Goal: Task Accomplishment & Management: Use online tool/utility

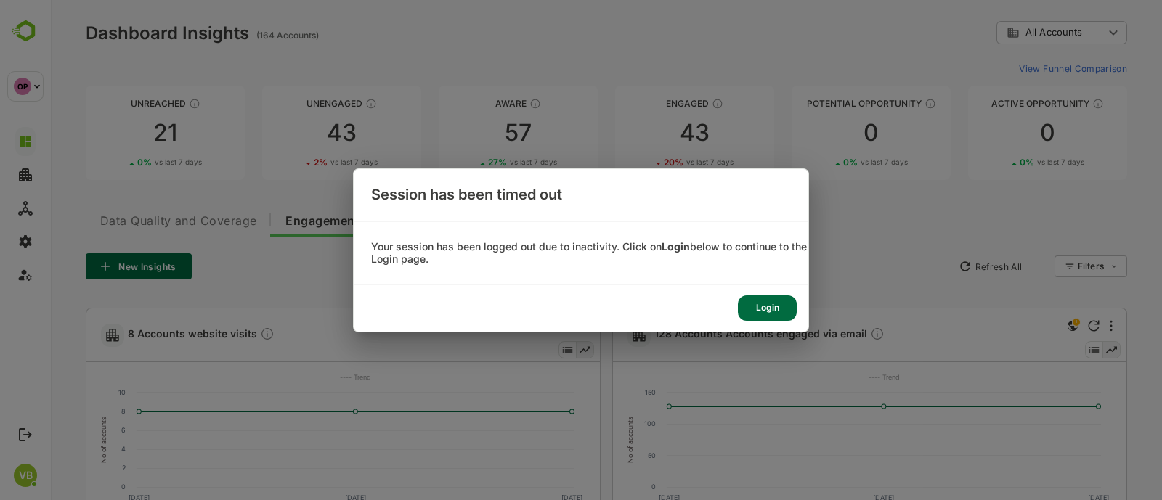
scroll to position [1114, 0]
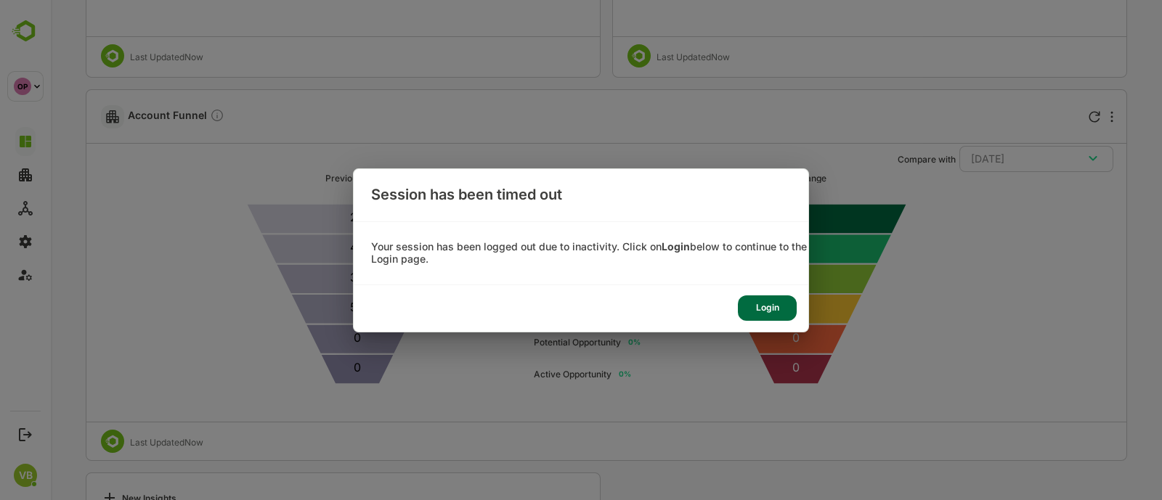
click at [764, 314] on div "Login" at bounding box center [767, 308] width 59 height 25
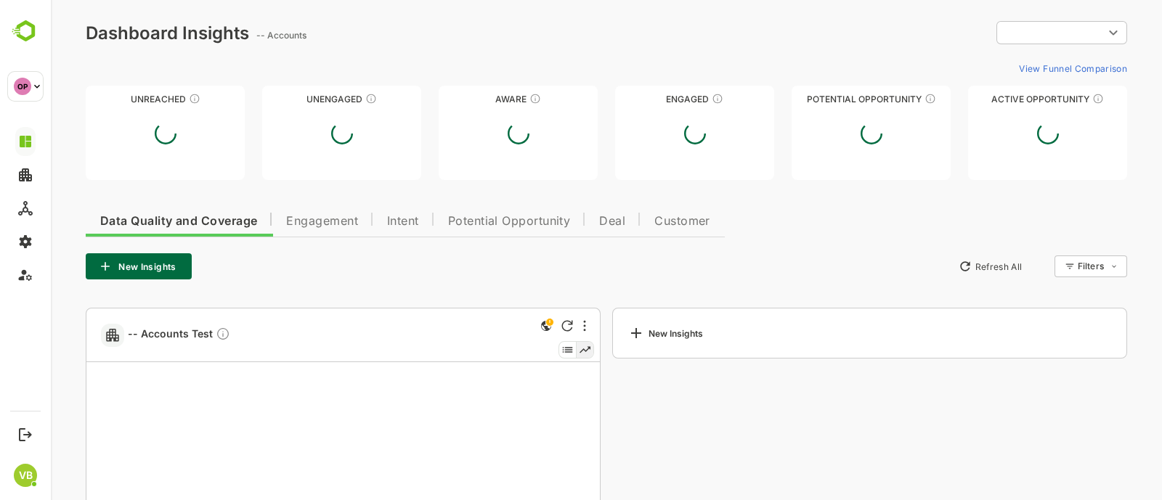
type input "**********"
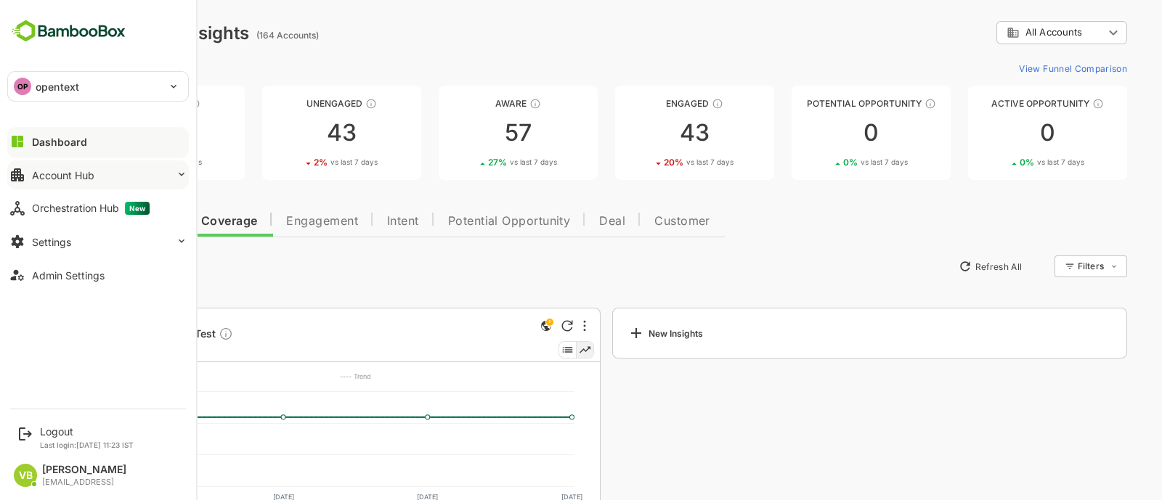
click at [166, 170] on button "Account Hub" at bounding box center [98, 175] width 182 height 29
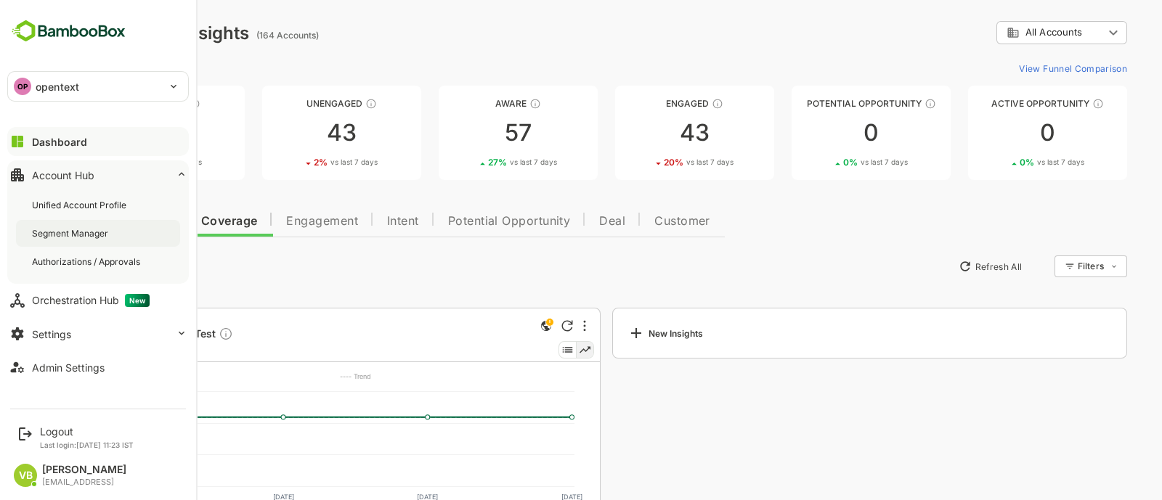
click at [116, 229] on div "Segment Manager" at bounding box center [98, 233] width 164 height 27
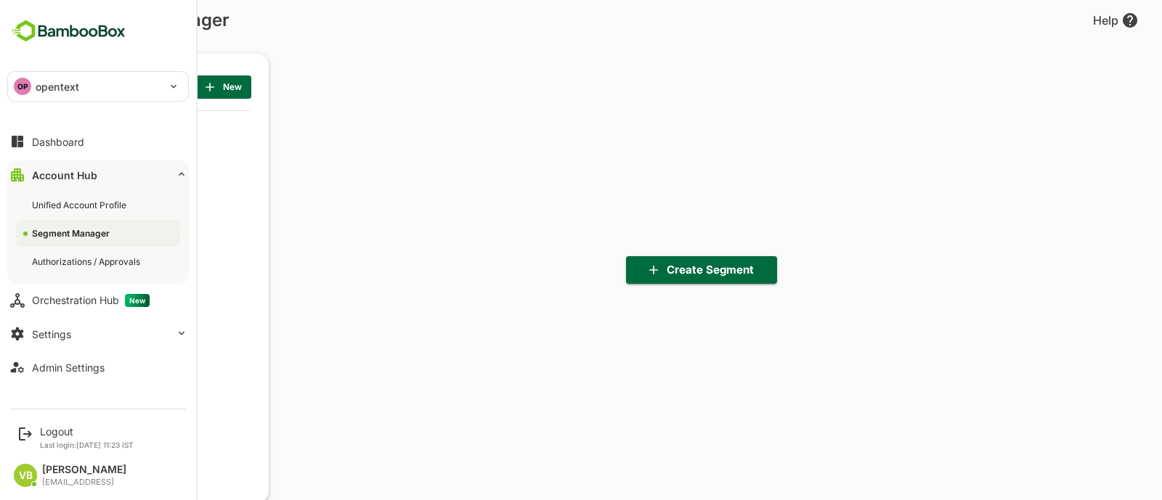
scroll to position [346, 179]
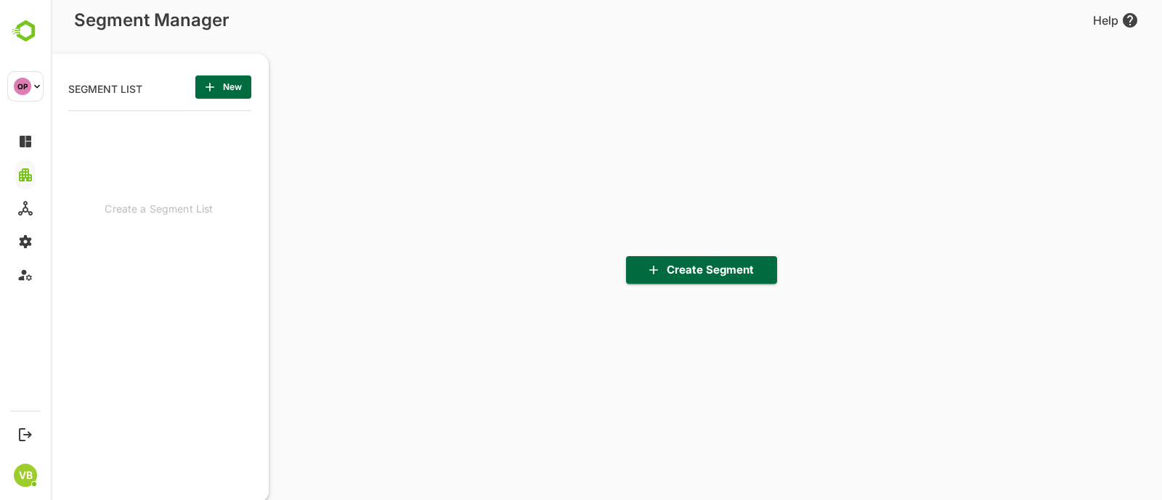
click at [713, 270] on span "Create Segment" at bounding box center [702, 270] width 128 height 19
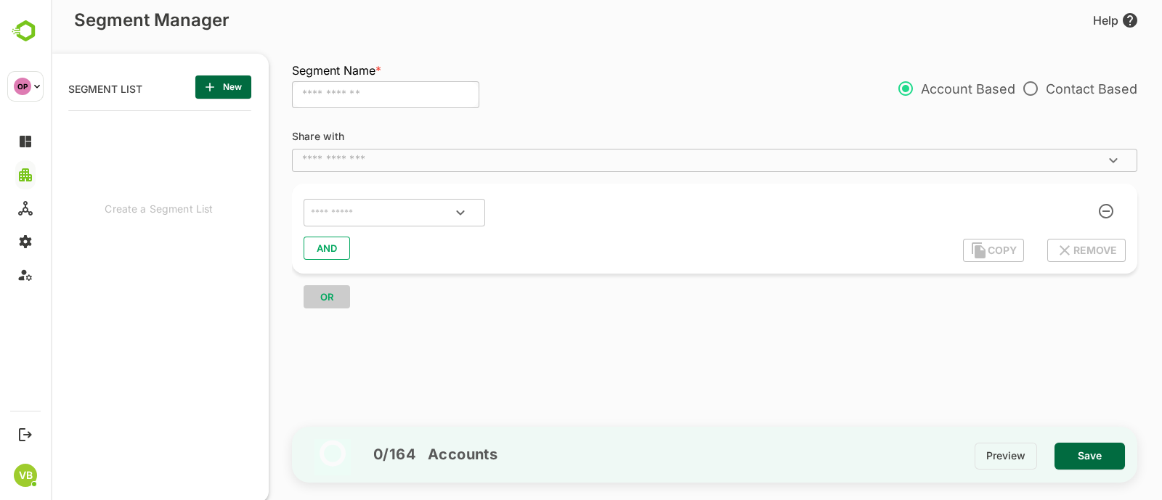
click at [459, 95] on input "text" at bounding box center [385, 95] width 187 height 28
type input "*****"
click at [412, 155] on input "text" at bounding box center [702, 160] width 813 height 15
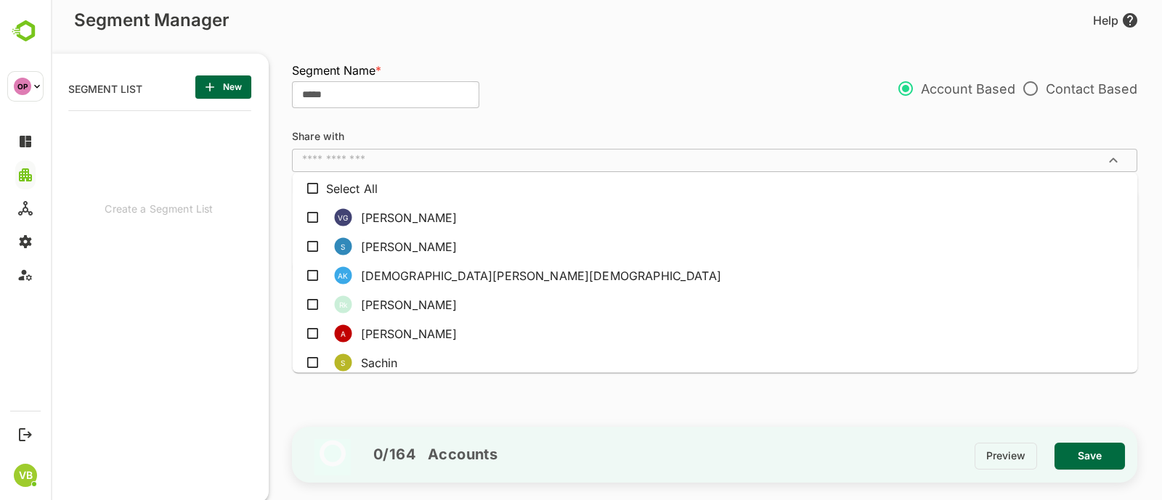
click at [553, 106] on div "Segment Name * ***** ​ Account Based Contact Based" at bounding box center [714, 95] width 845 height 44
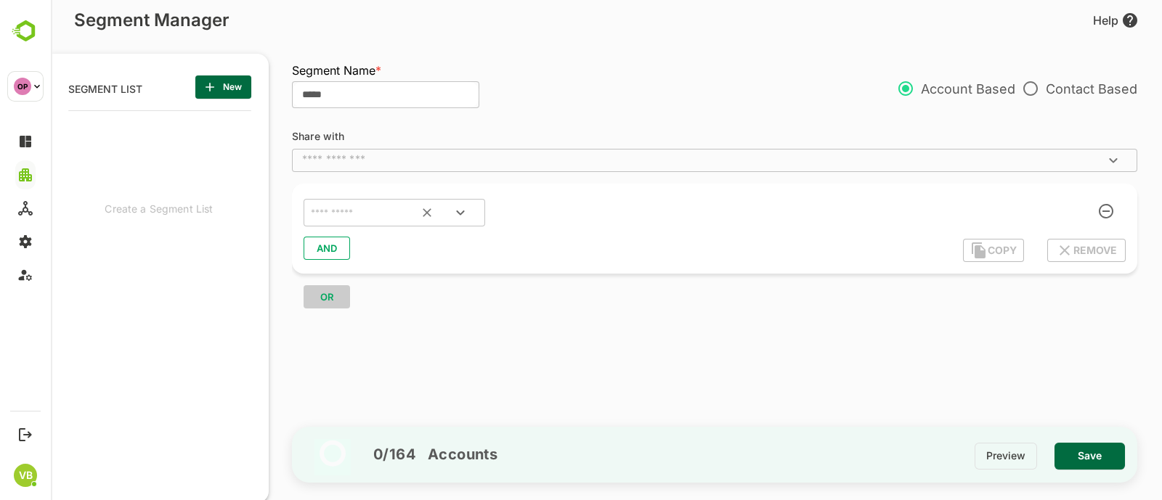
click at [449, 204] on button "Open" at bounding box center [460, 212] width 35 height 35
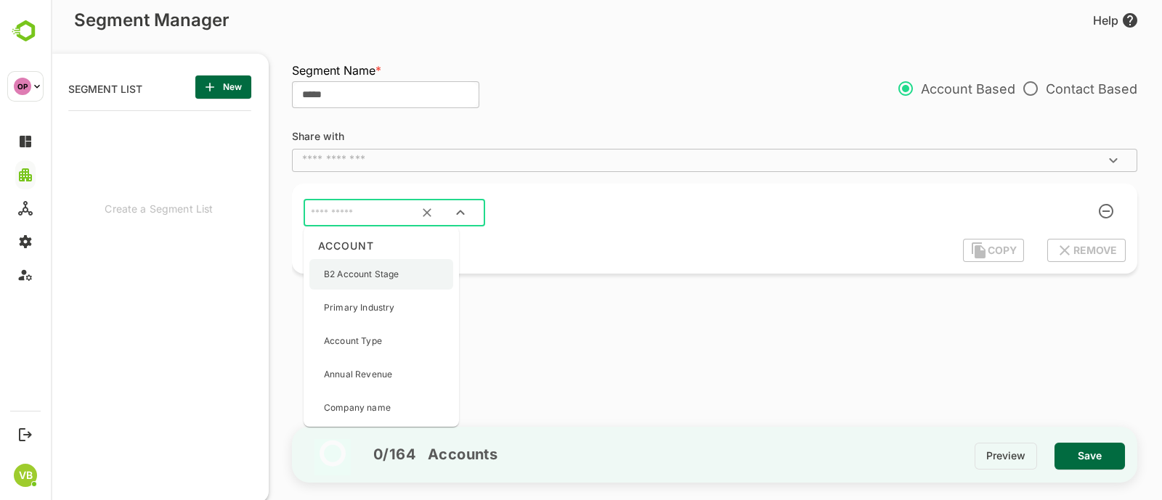
click at [407, 277] on div "B2 Account Stage" at bounding box center [381, 274] width 144 height 31
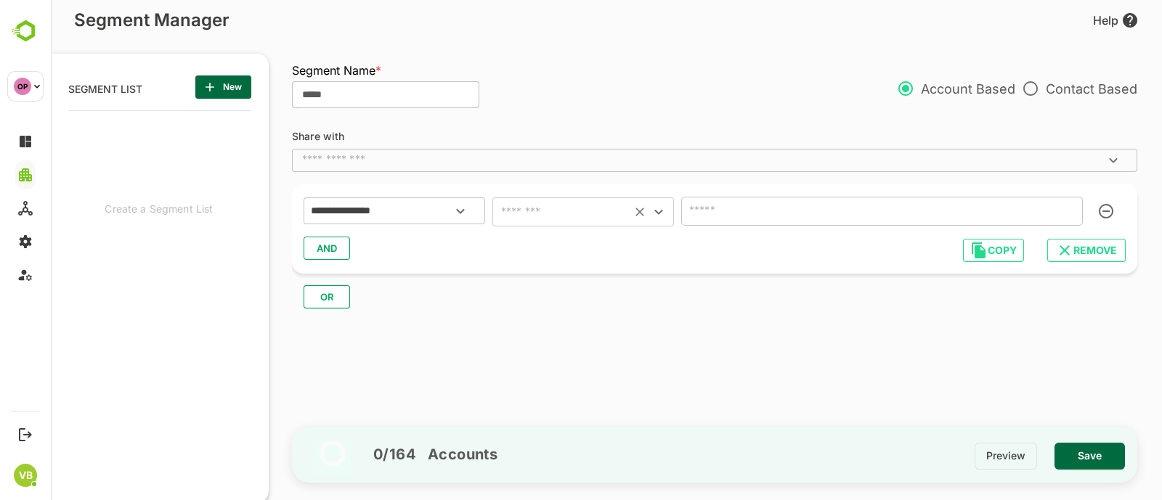
click at [603, 207] on input "text" at bounding box center [562, 212] width 130 height 20
click at [574, 255] on li "includes" at bounding box center [583, 248] width 182 height 26
type input "********"
click at [718, 219] on input "text" at bounding box center [861, 211] width 350 height 20
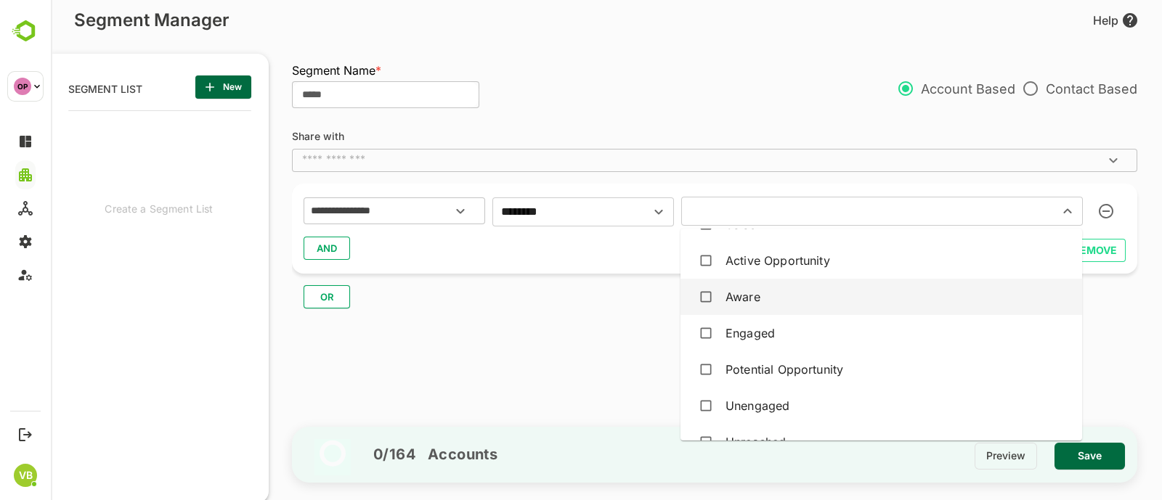
scroll to position [25, 0]
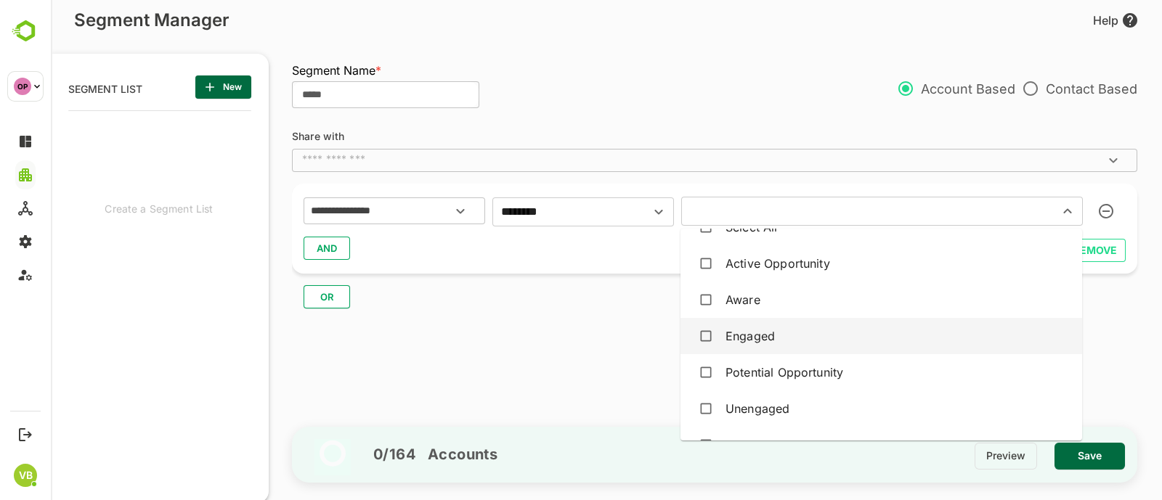
click at [734, 346] on div "Engaged" at bounding box center [881, 336] width 378 height 28
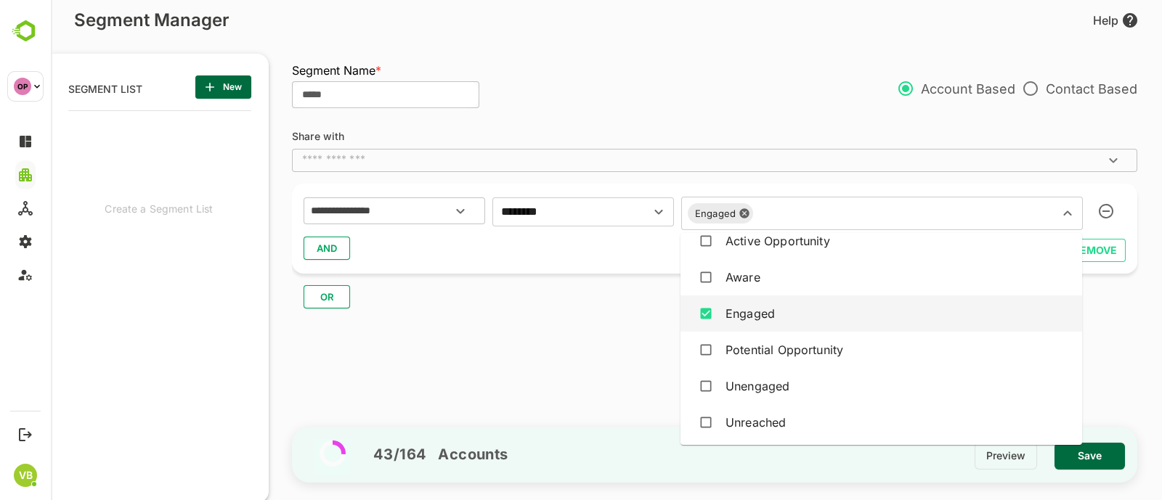
scroll to position [54, 0]
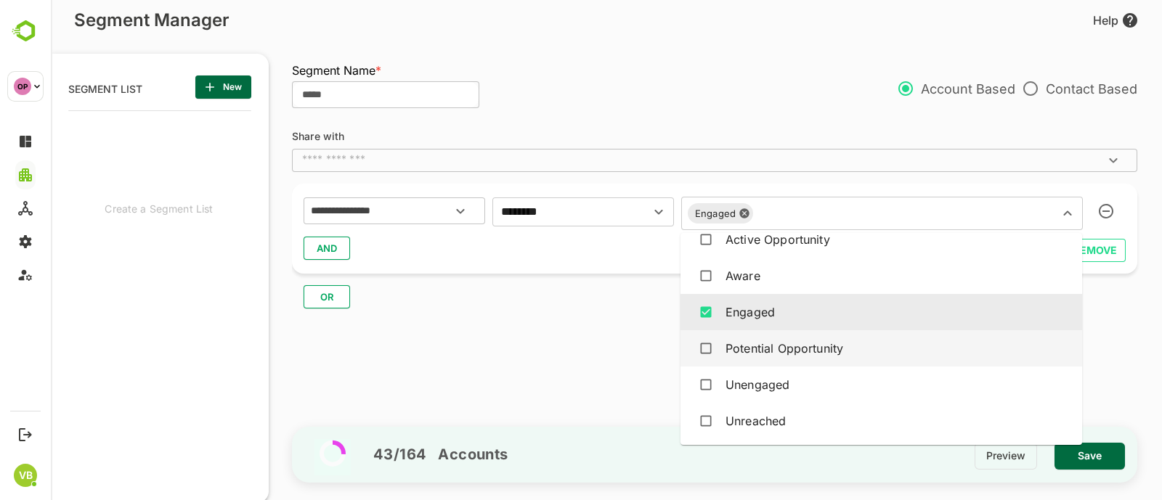
click at [734, 346] on div "Potential Opportunity" at bounding box center [785, 348] width 118 height 17
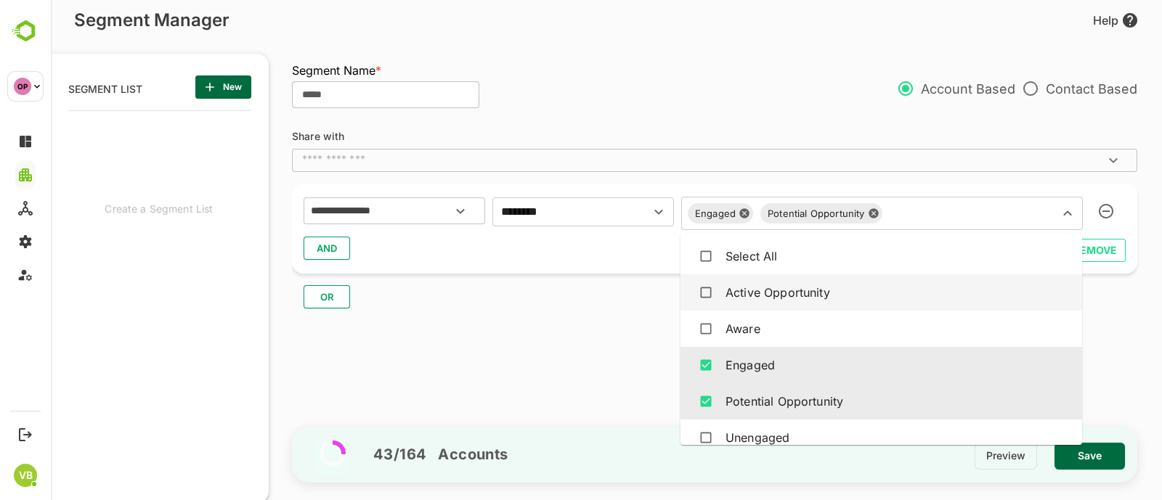
click at [731, 296] on div "Active Opportunity" at bounding box center [778, 292] width 105 height 17
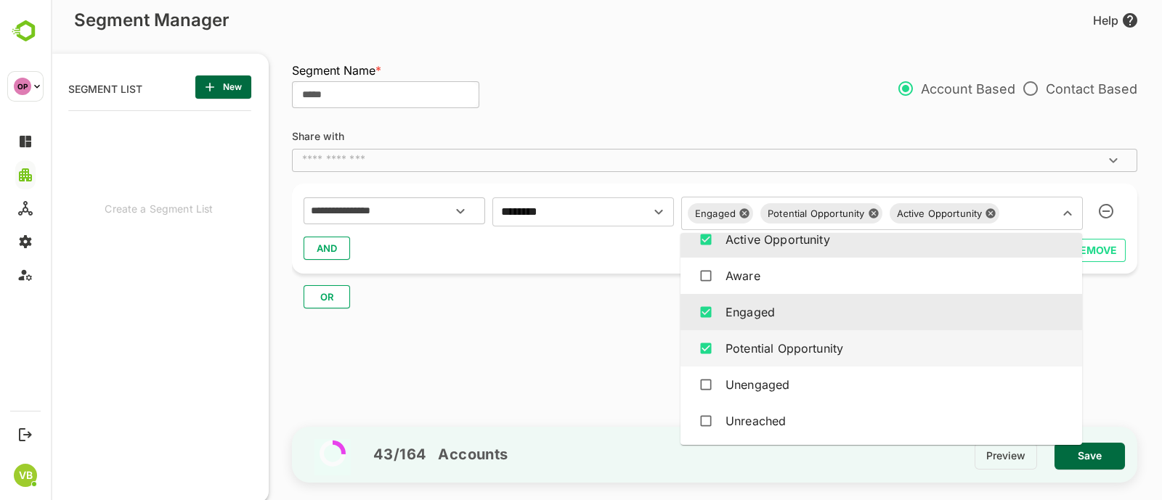
click at [1096, 342] on div "**********" at bounding box center [722, 272] width 860 height 310
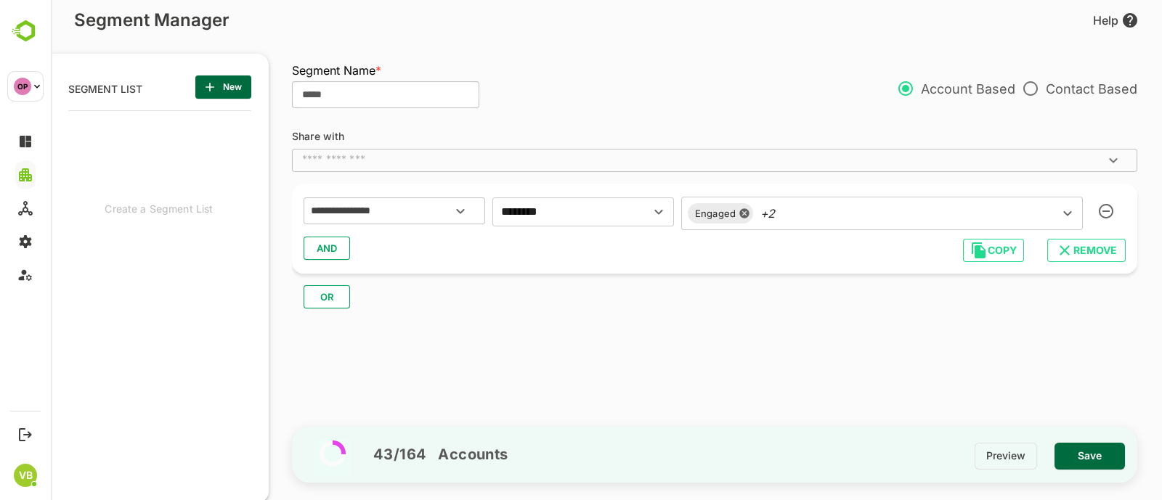
click at [339, 248] on button "AND" at bounding box center [327, 248] width 46 height 23
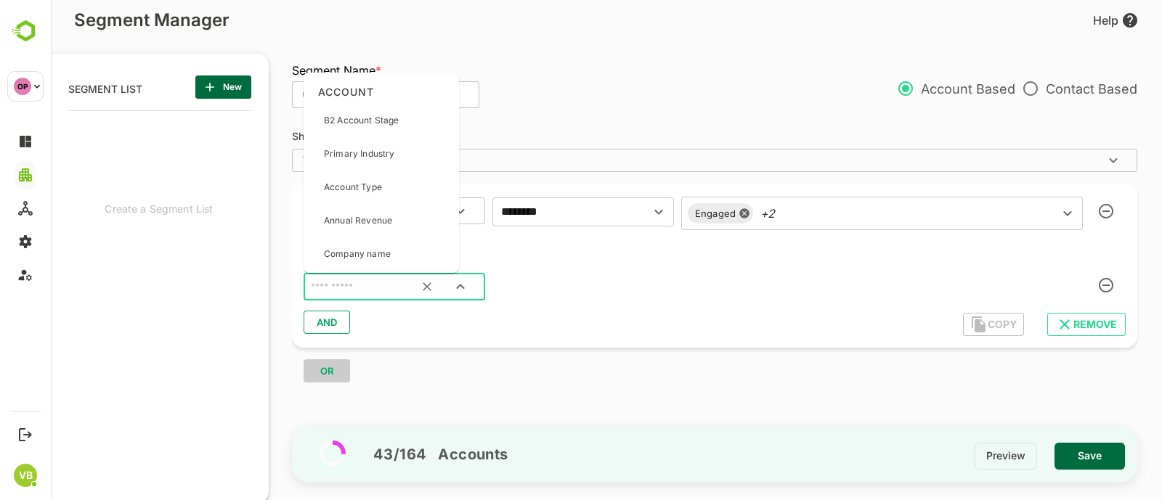
click at [349, 291] on input "text" at bounding box center [376, 286] width 137 height 19
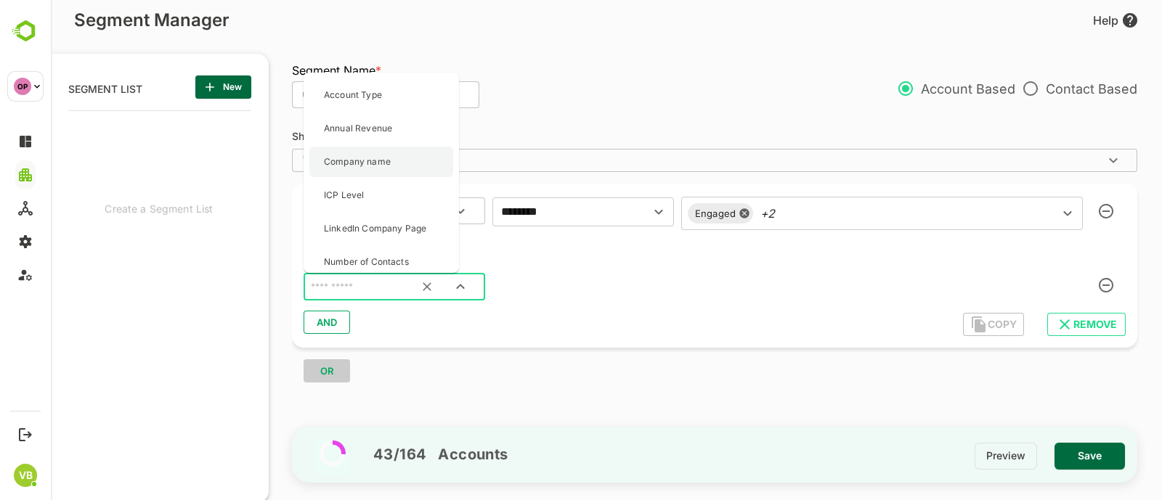
scroll to position [95, 0]
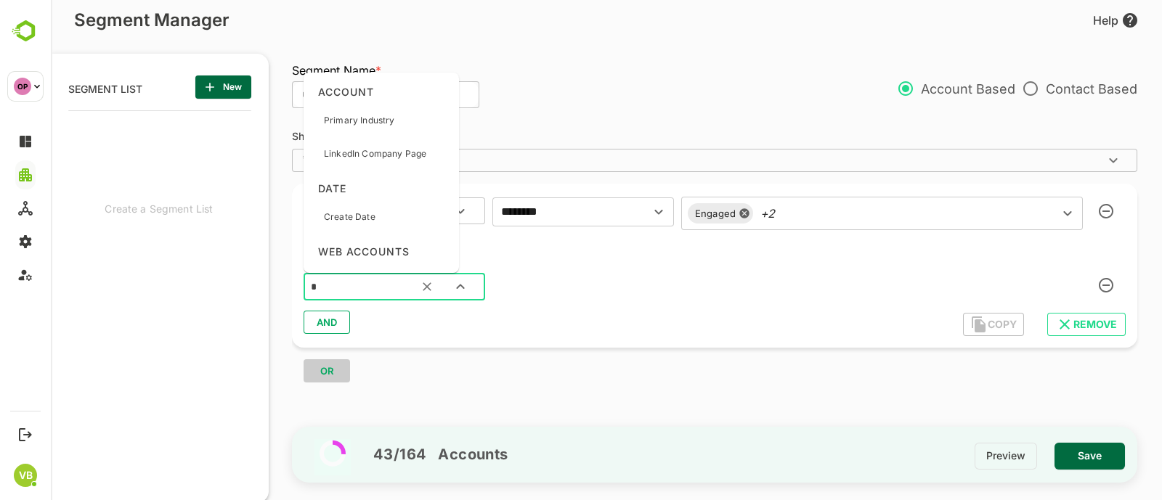
type input "**"
click at [349, 174] on div "Event Date" at bounding box center [347, 183] width 46 height 31
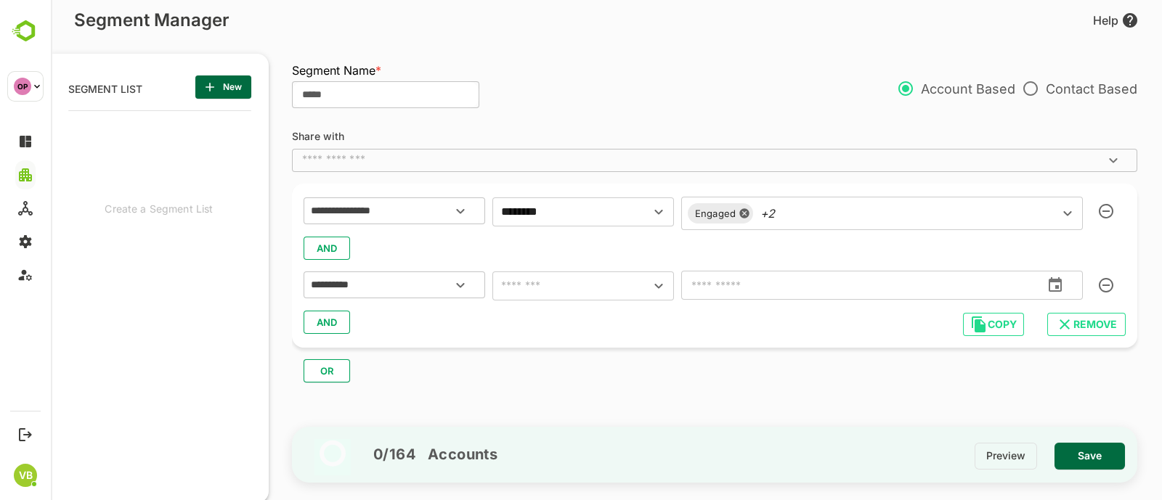
click at [548, 301] on div "**********" at bounding box center [715, 285] width 822 height 32
click at [545, 294] on input "text" at bounding box center [562, 286] width 130 height 20
click at [525, 148] on li "between" at bounding box center [583, 154] width 182 height 26
type input "*******"
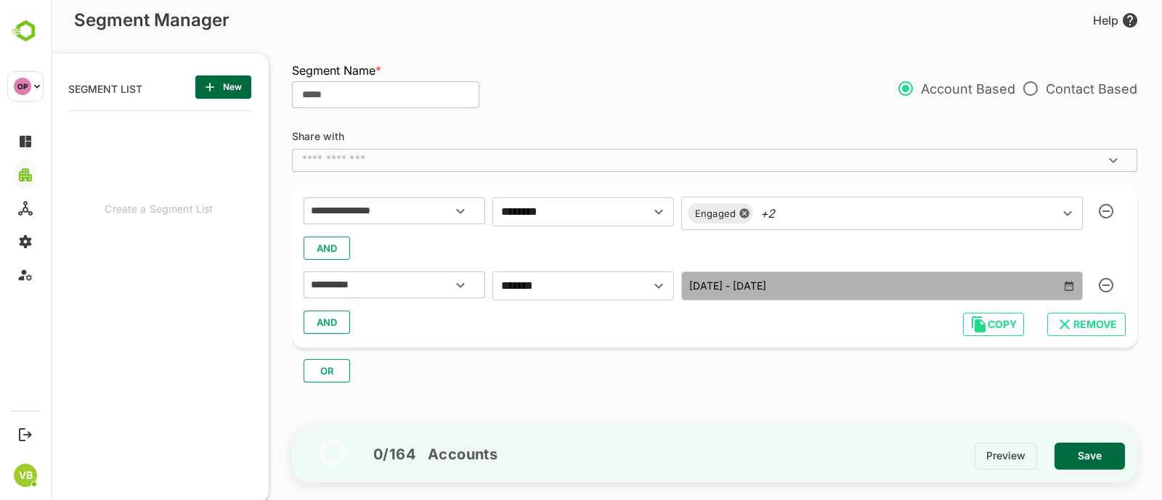
click at [1068, 285] on icon "button" at bounding box center [1069, 286] width 12 height 12
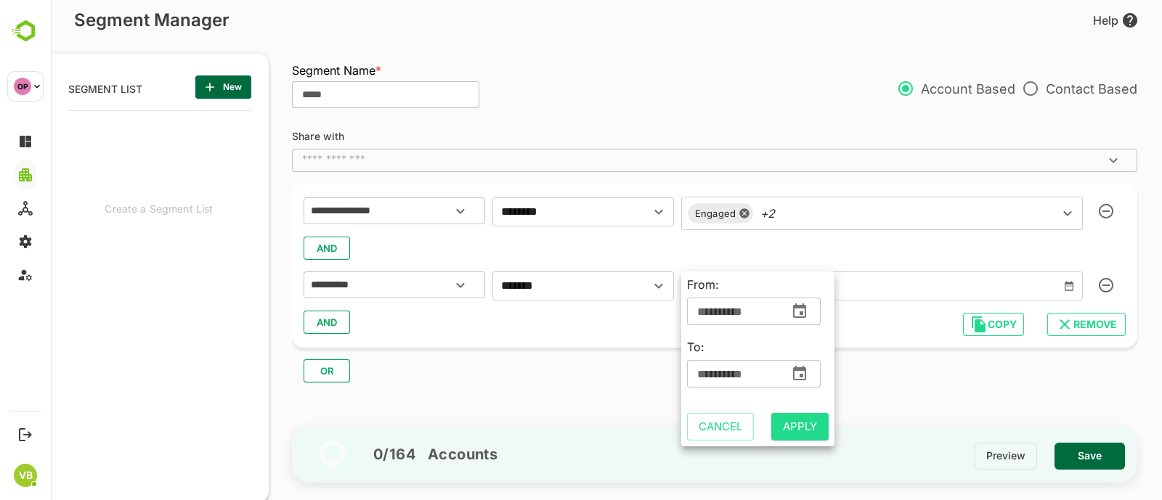
click at [703, 313] on input "**********" at bounding box center [735, 311] width 96 height 29
click at [803, 314] on icon "change date" at bounding box center [799, 311] width 17 height 17
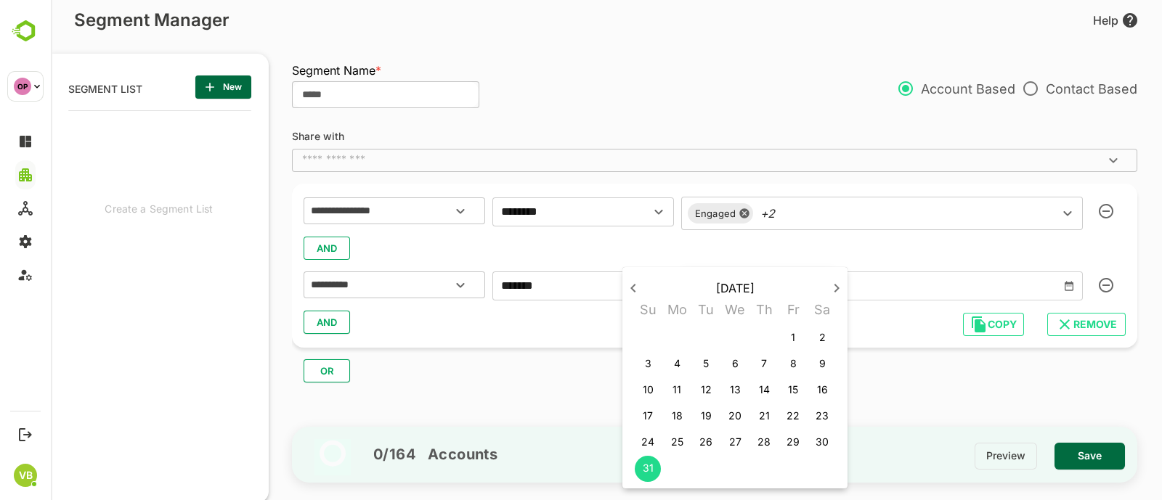
click at [675, 357] on p "4" at bounding box center [677, 364] width 7 height 15
type input "**********"
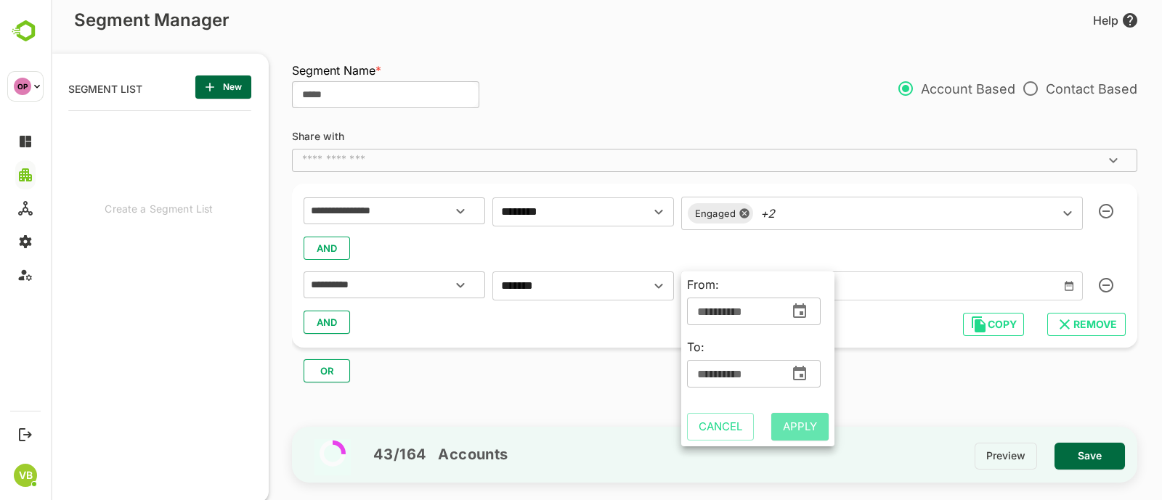
click at [790, 425] on span "Apply" at bounding box center [800, 427] width 34 height 19
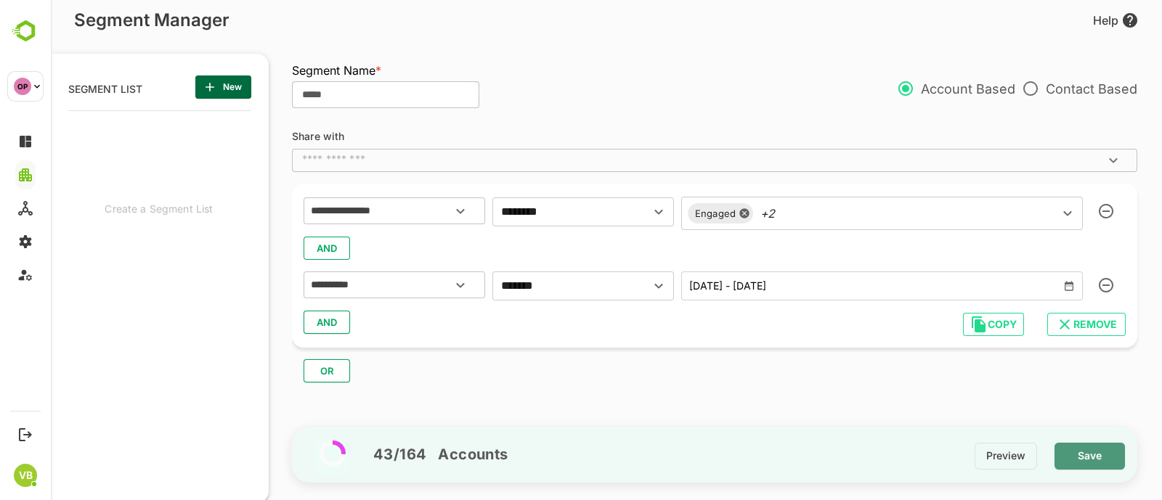
click at [1096, 462] on span "Save" at bounding box center [1089, 456] width 47 height 19
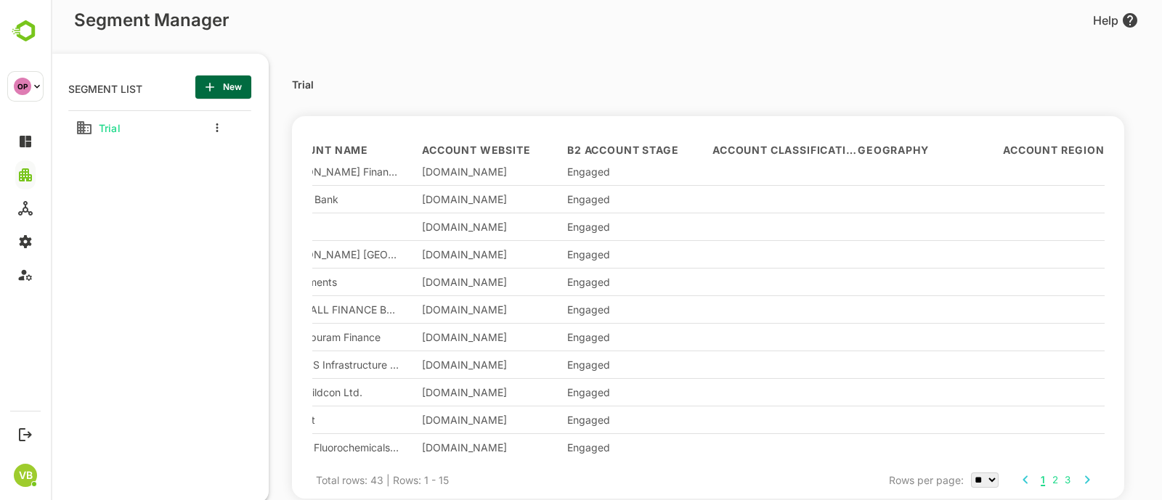
scroll to position [120, 0]
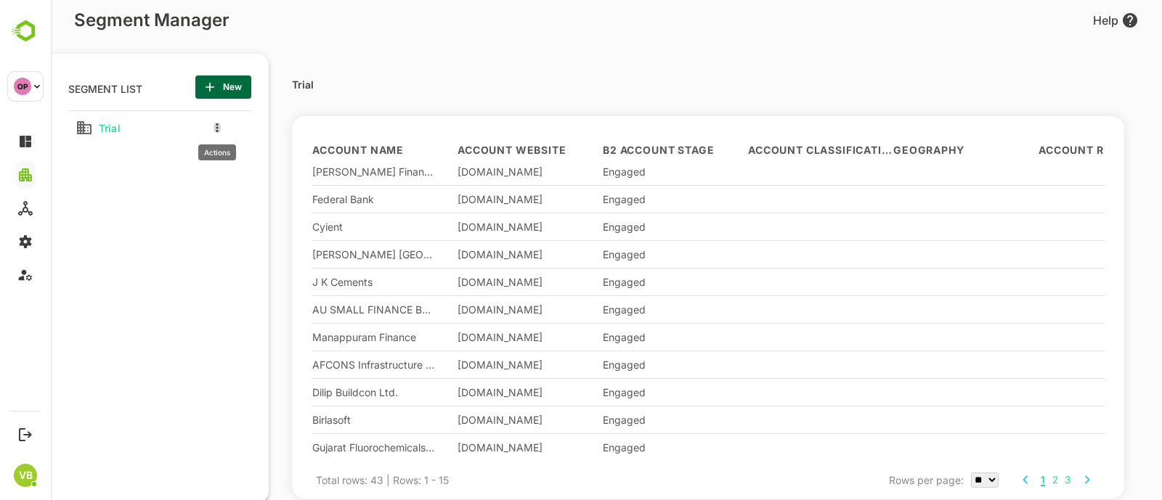
click at [216, 127] on icon "more actions" at bounding box center [217, 127] width 2 height 9
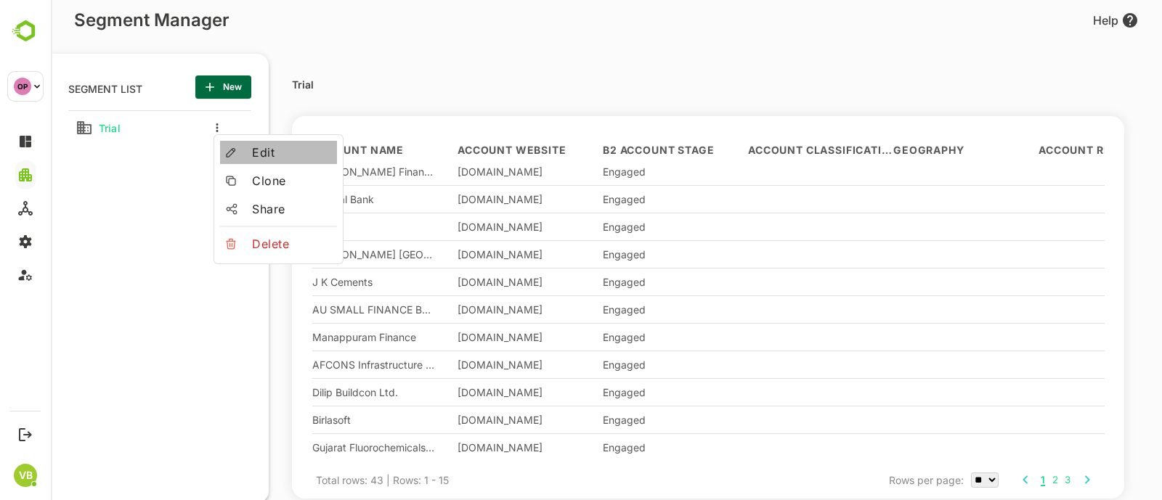
click at [258, 160] on span "Edit" at bounding box center [291, 152] width 79 height 17
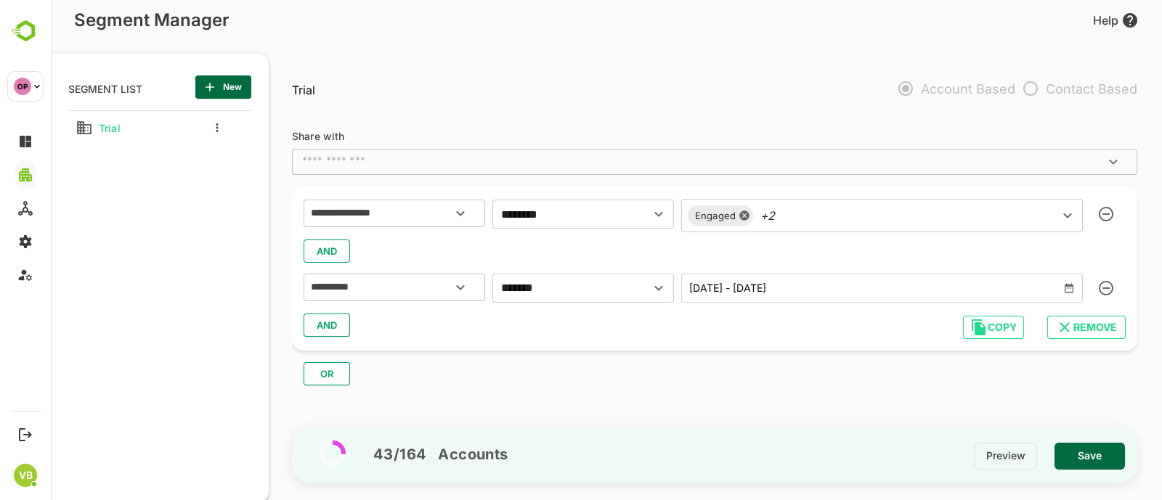
click at [345, 150] on div "​" at bounding box center [714, 162] width 845 height 26
type input "**********"
click at [1111, 455] on span "Save" at bounding box center [1089, 456] width 47 height 19
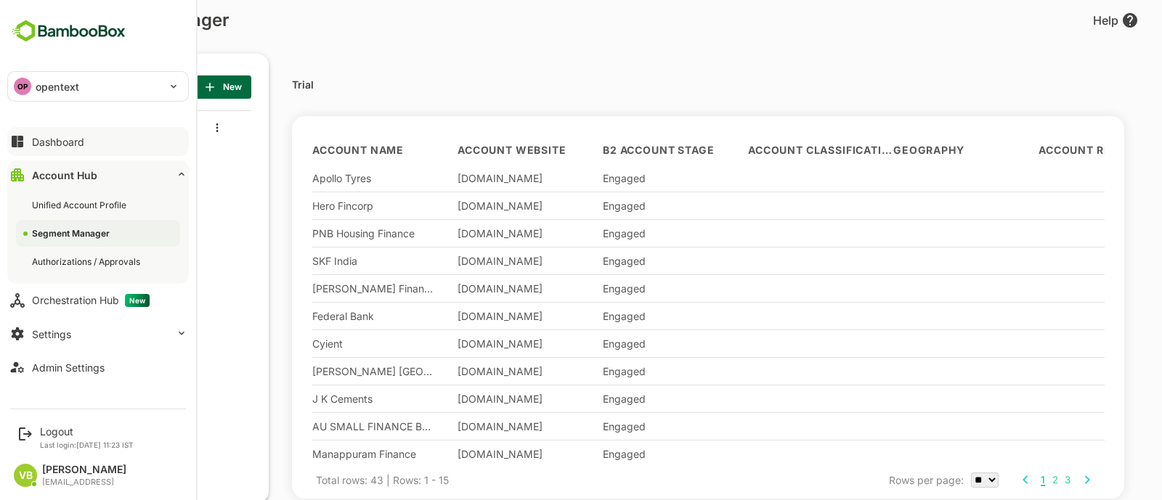
click at [65, 140] on div "Dashboard" at bounding box center [58, 142] width 52 height 12
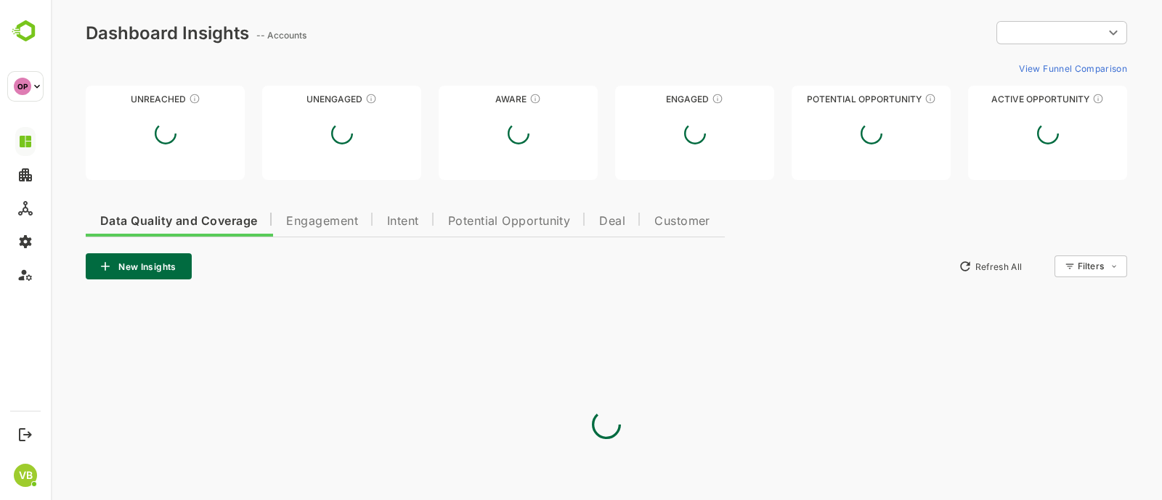
type input "**********"
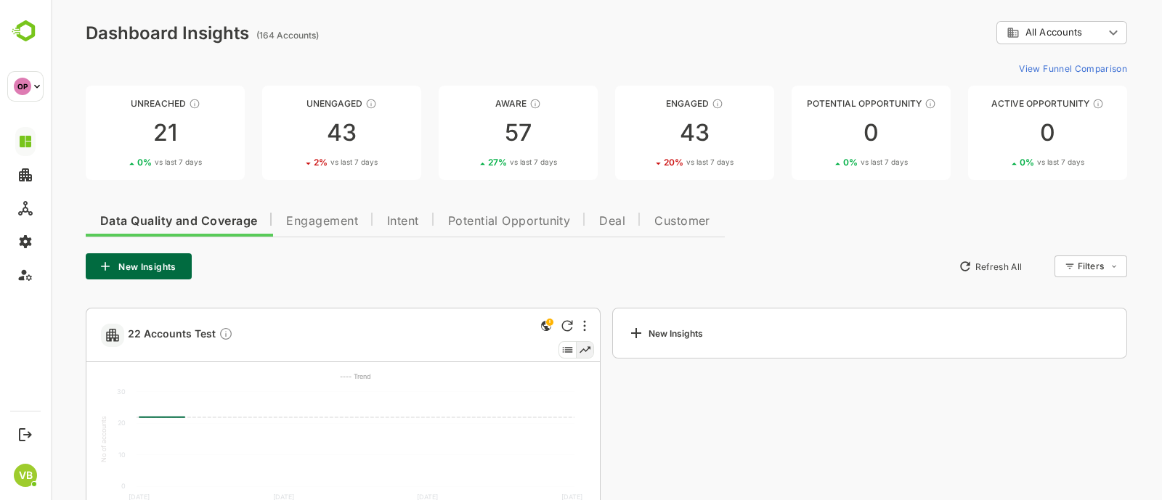
click at [323, 224] on span "Engagement" at bounding box center [322, 222] width 72 height 12
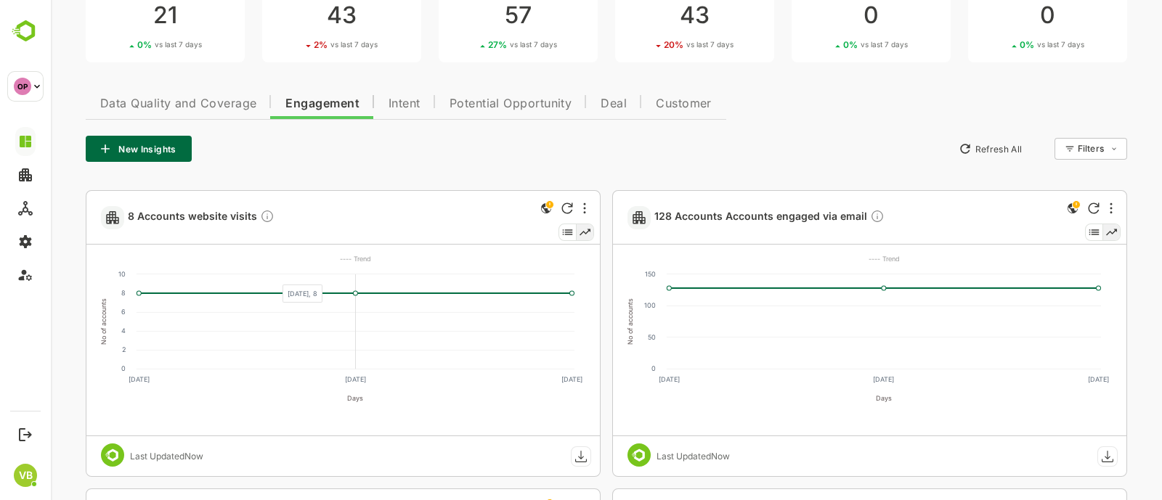
scroll to position [119, 0]
click at [186, 201] on div "8 Accounts website visits" at bounding box center [319, 216] width 436 height 53
click at [192, 209] on span "8 Accounts website visits" at bounding box center [201, 216] width 147 height 17
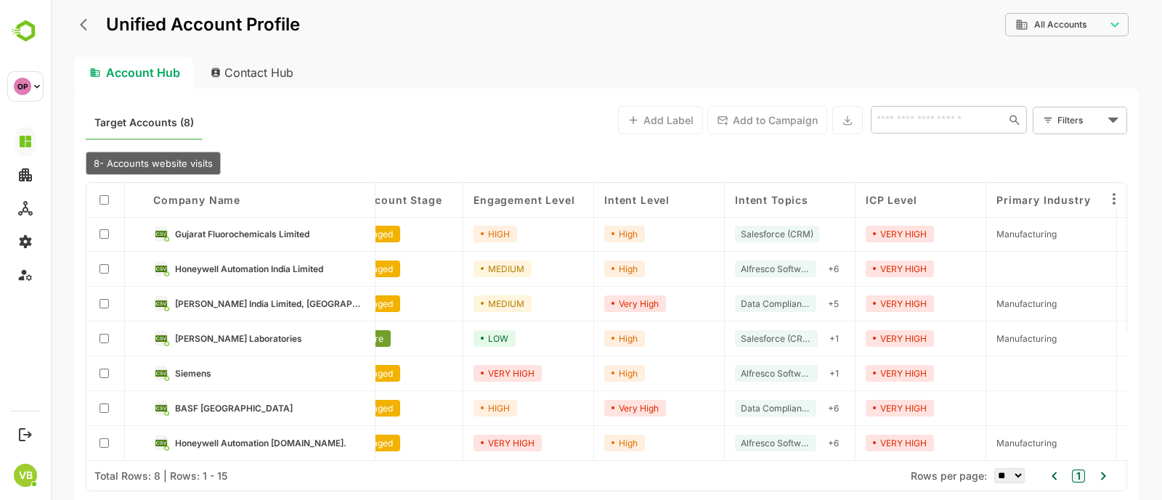
scroll to position [38, 0]
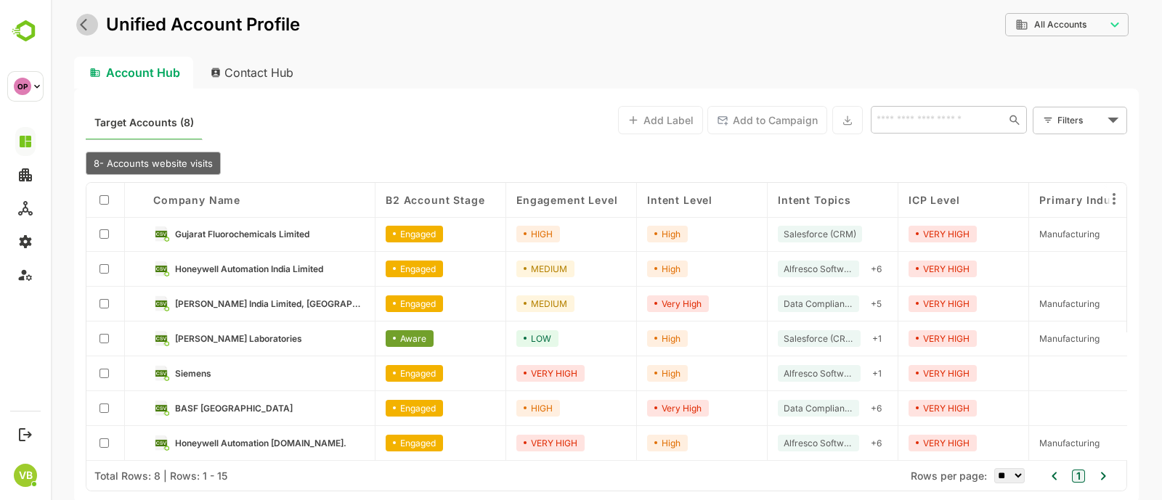
click at [85, 25] on icon "back" at bounding box center [87, 24] width 15 height 15
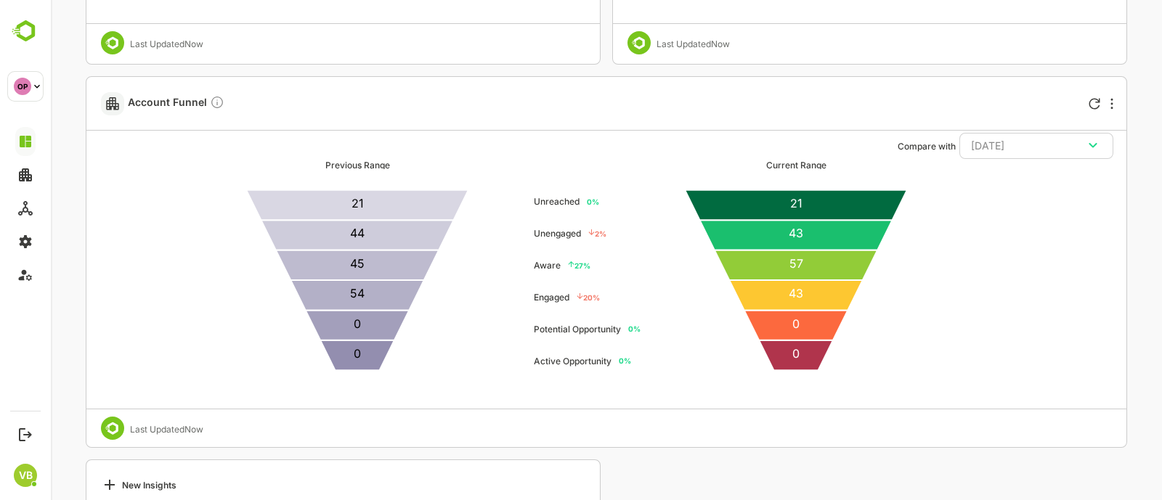
scroll to position [1160, 0]
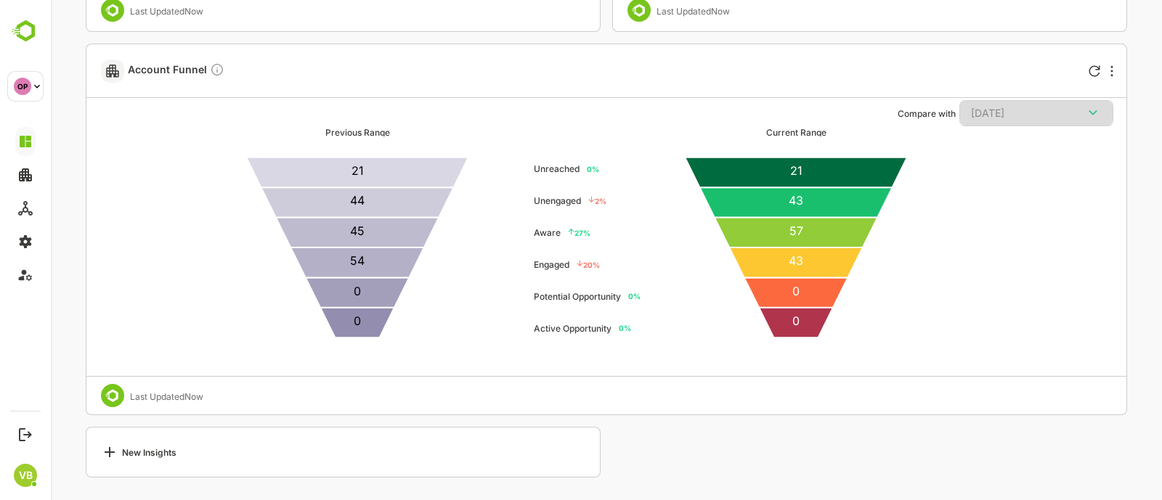
click at [1097, 110] on icon "button" at bounding box center [1092, 112] width 17 height 17
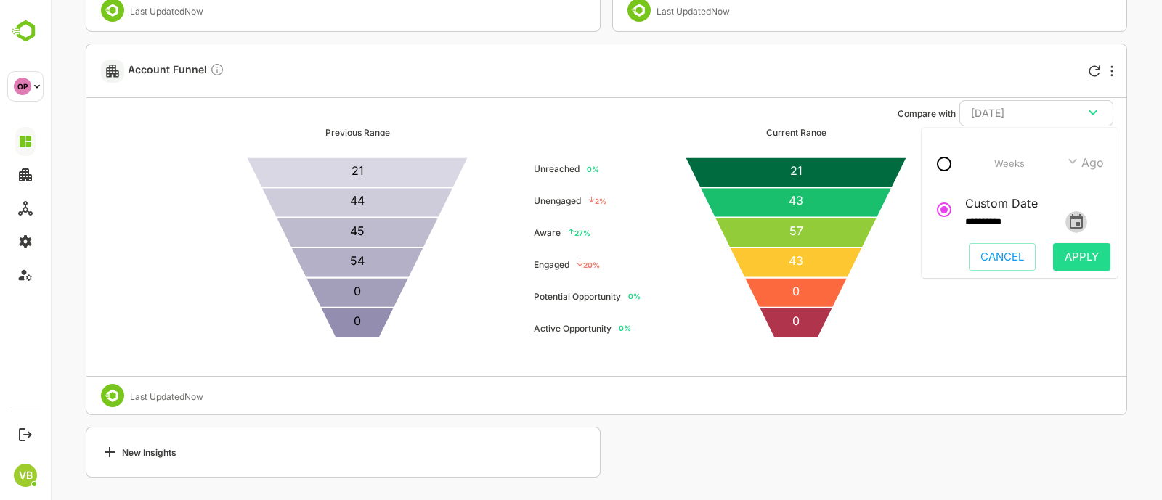
click at [1085, 219] on icon "change date" at bounding box center [1076, 222] width 17 height 17
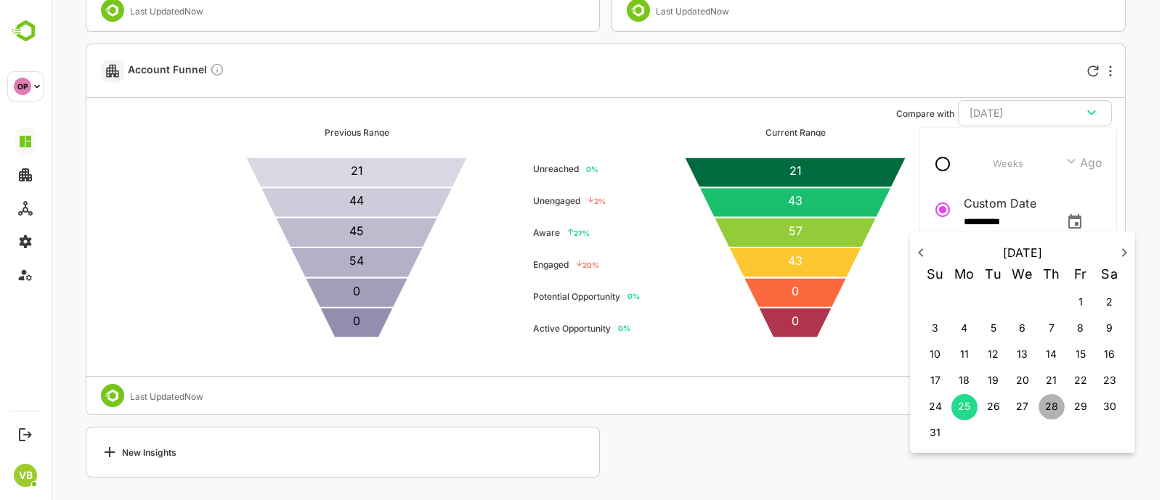
click at [1055, 408] on p "28" at bounding box center [1051, 406] width 13 height 15
type input "**********"
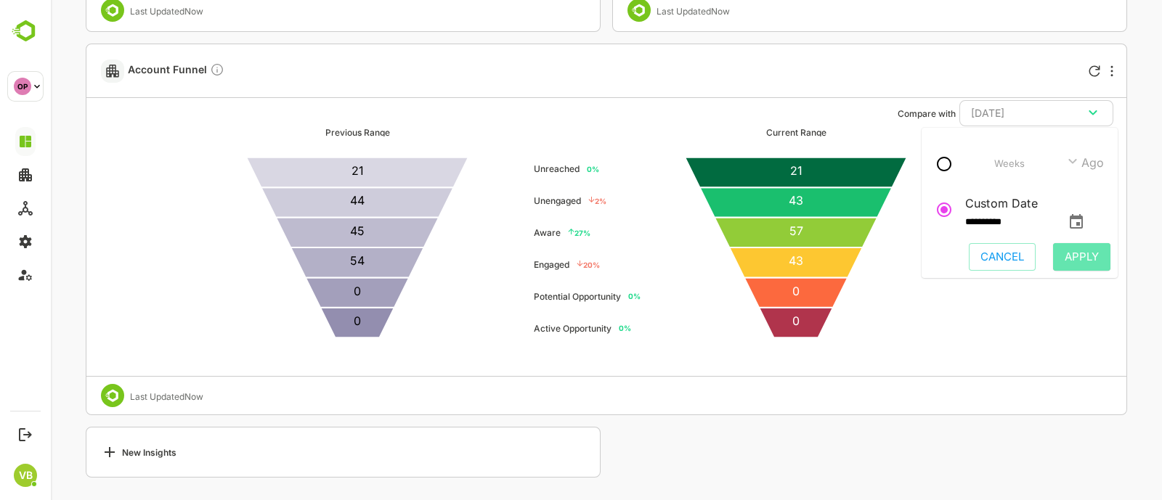
click at [1067, 255] on span "Apply" at bounding box center [1082, 257] width 34 height 19
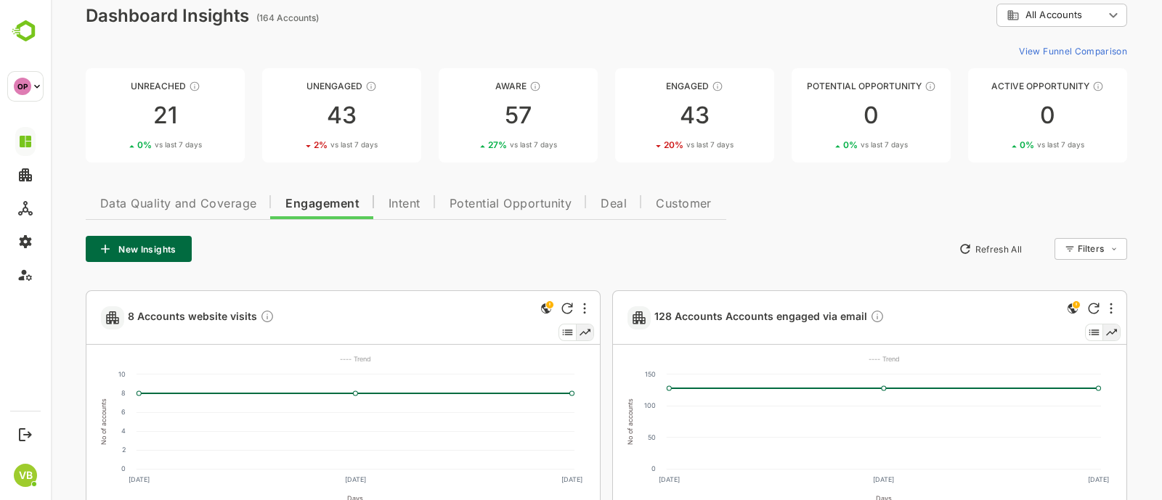
scroll to position [20, 0]
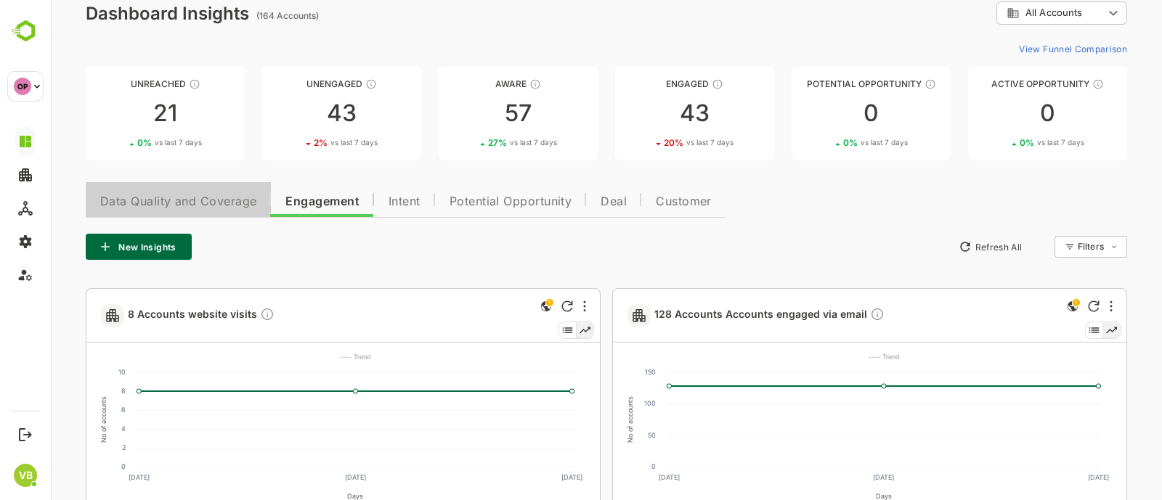
click at [171, 207] on span "Data Quality and Coverage" at bounding box center [178, 202] width 156 height 12
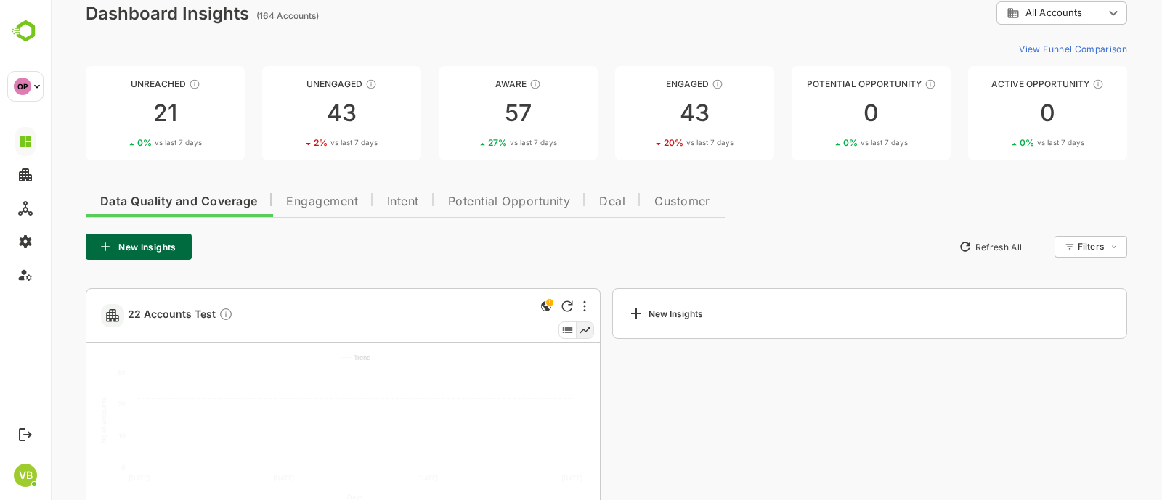
scroll to position [117, 0]
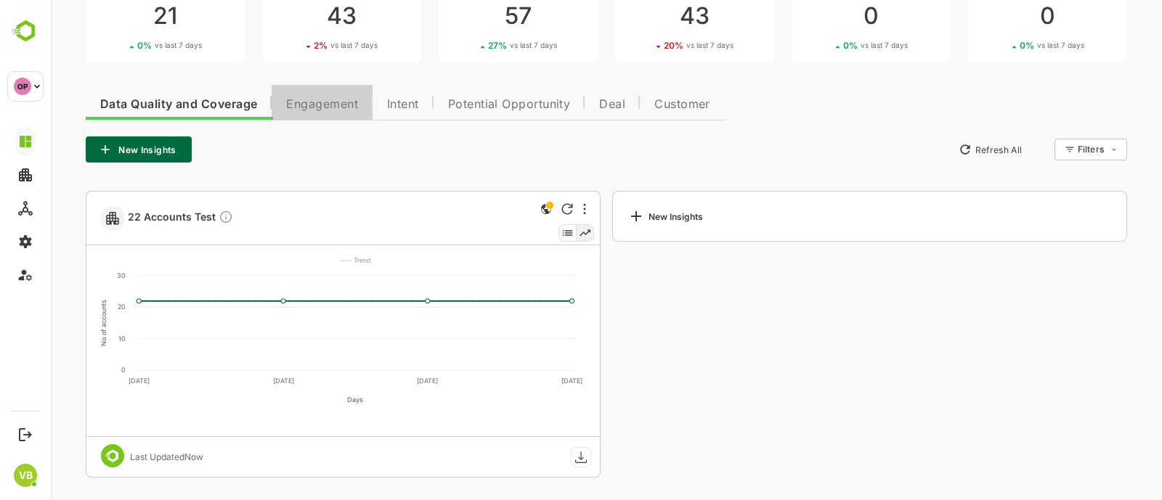
click at [310, 106] on span "Engagement" at bounding box center [322, 105] width 72 height 12
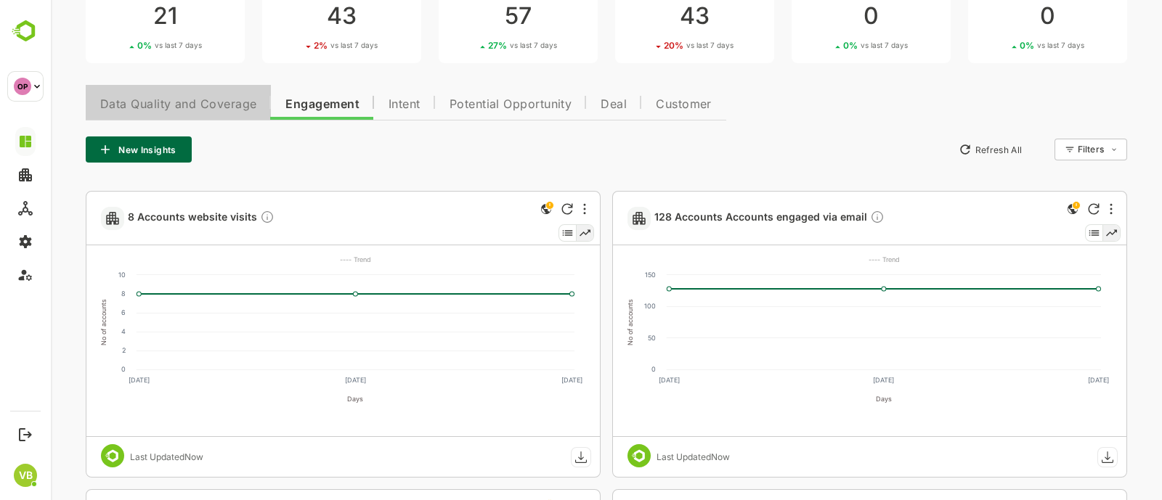
click at [192, 108] on span "Data Quality and Coverage" at bounding box center [178, 105] width 156 height 12
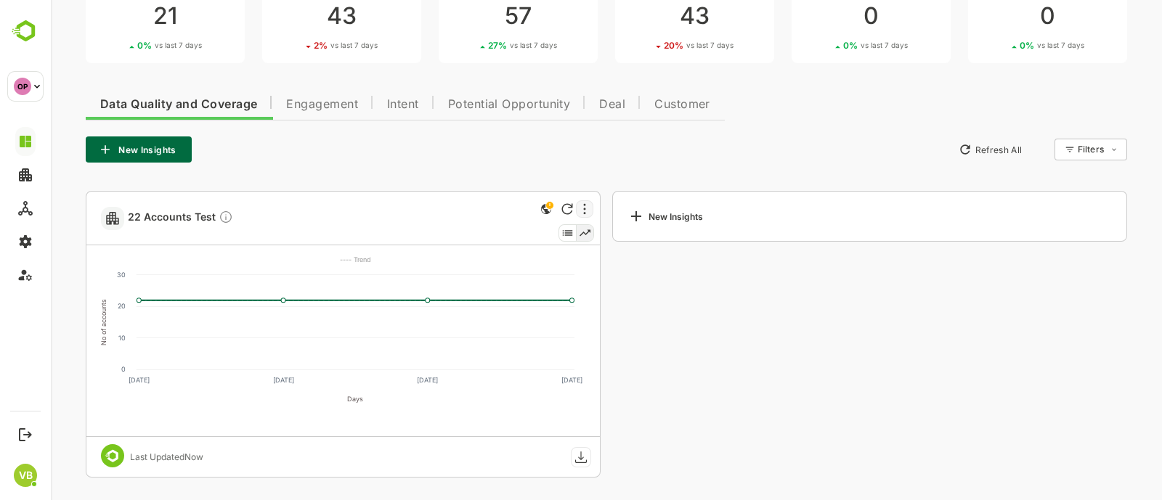
click at [580, 204] on div at bounding box center [584, 208] width 17 height 17
click at [161, 216] on div at bounding box center [606, 250] width 1111 height 500
click at [139, 219] on span "22 Accounts Test" at bounding box center [180, 218] width 105 height 17
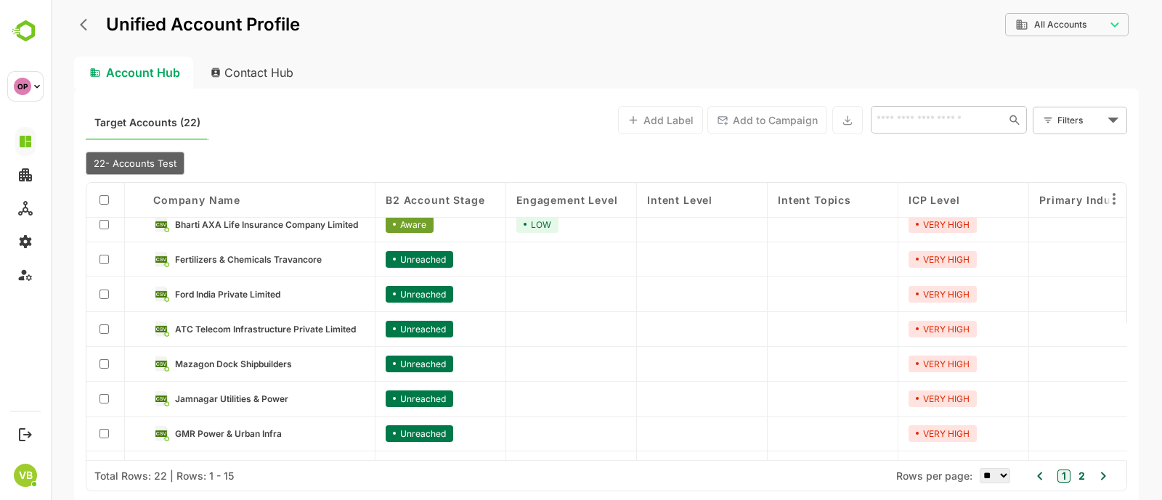
scroll to position [283, 0]
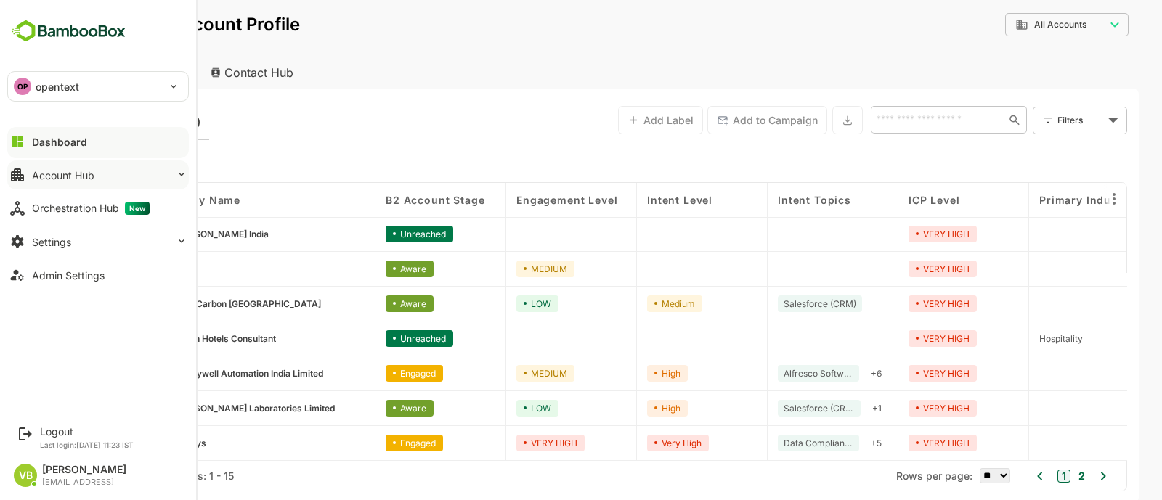
click at [141, 174] on button "Account Hub" at bounding box center [98, 175] width 182 height 29
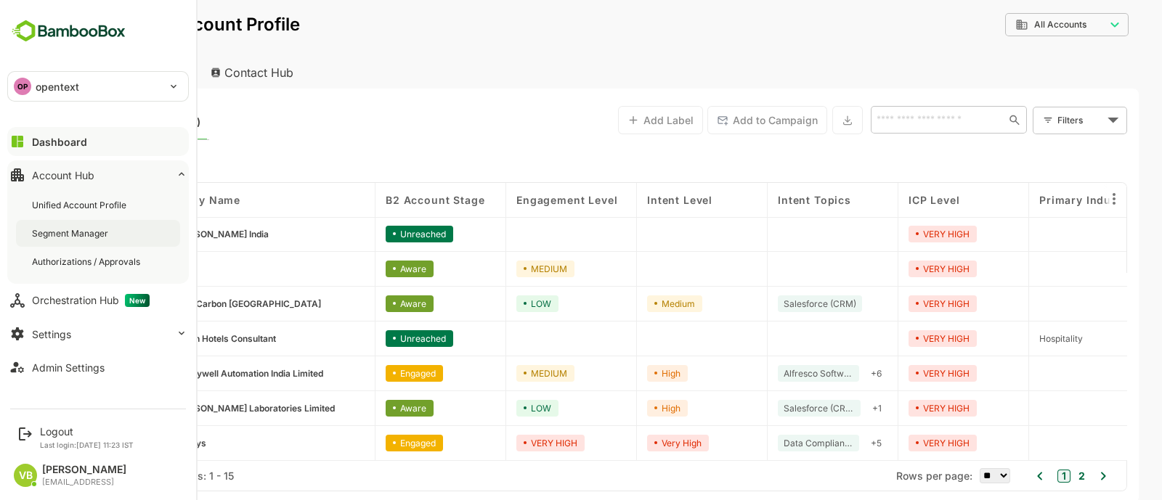
click at [81, 228] on div "Segment Manager" at bounding box center [71, 233] width 79 height 12
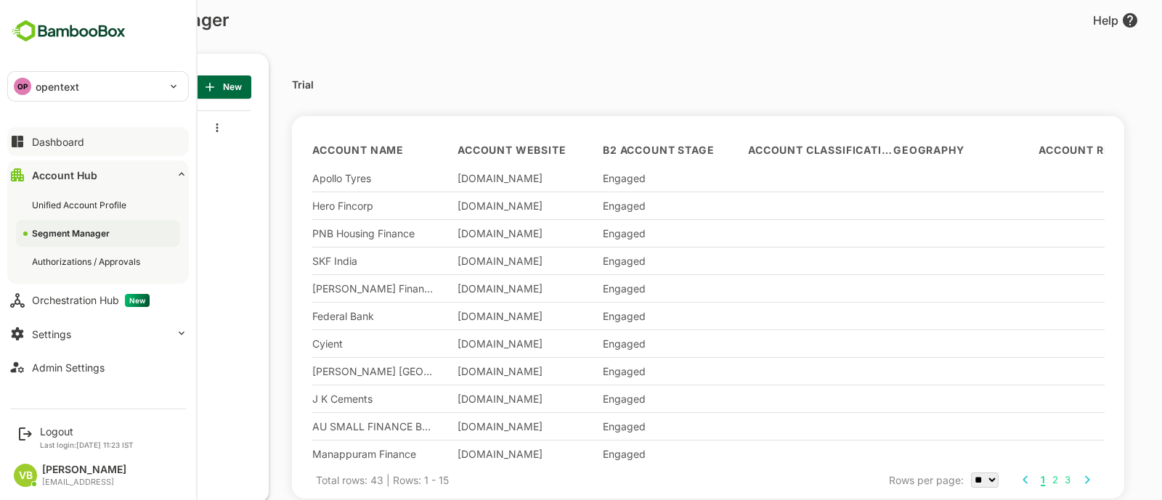
click at [87, 147] on button "Dashboard" at bounding box center [98, 141] width 182 height 29
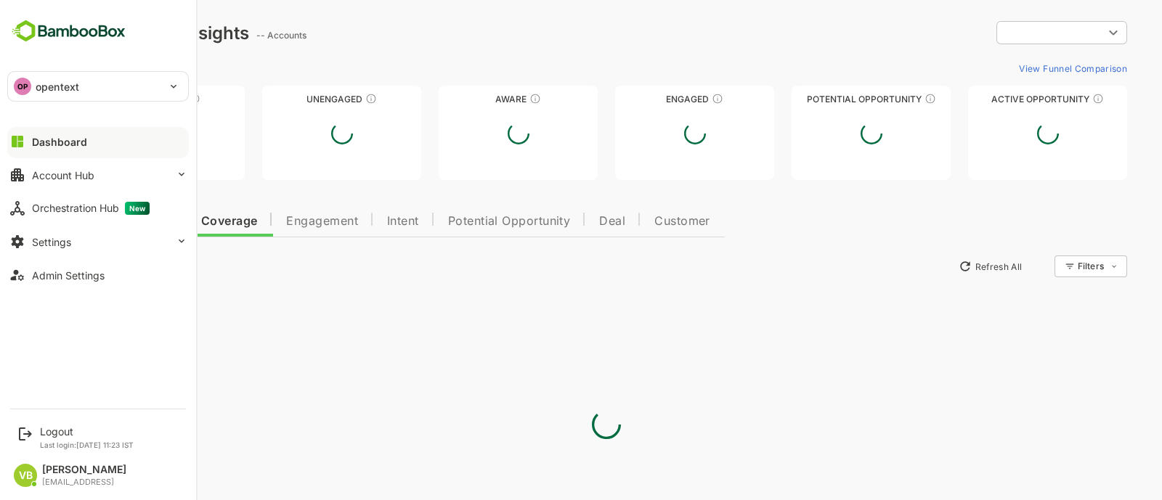
type input "**********"
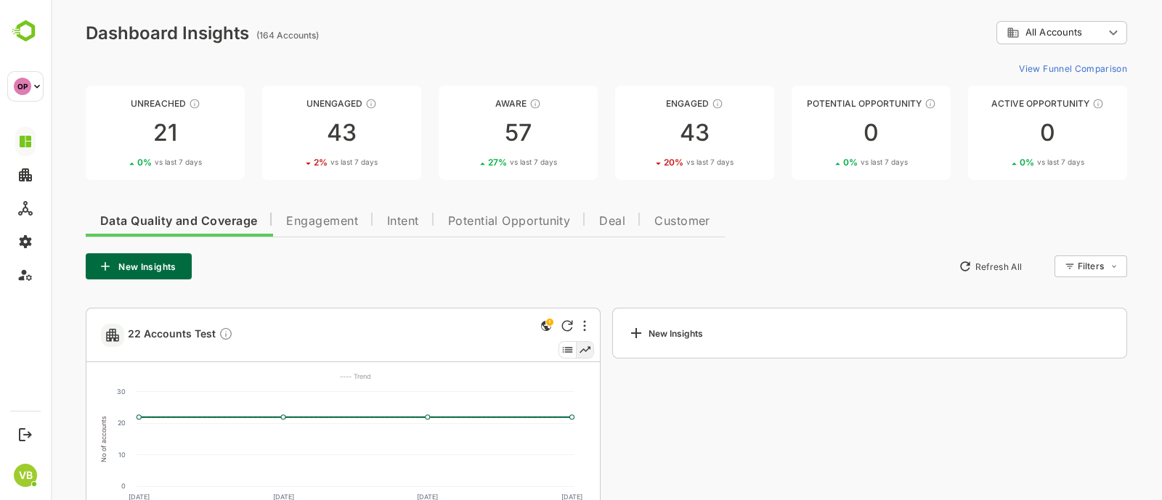
click at [621, 217] on span "Deal" at bounding box center [612, 222] width 26 height 12
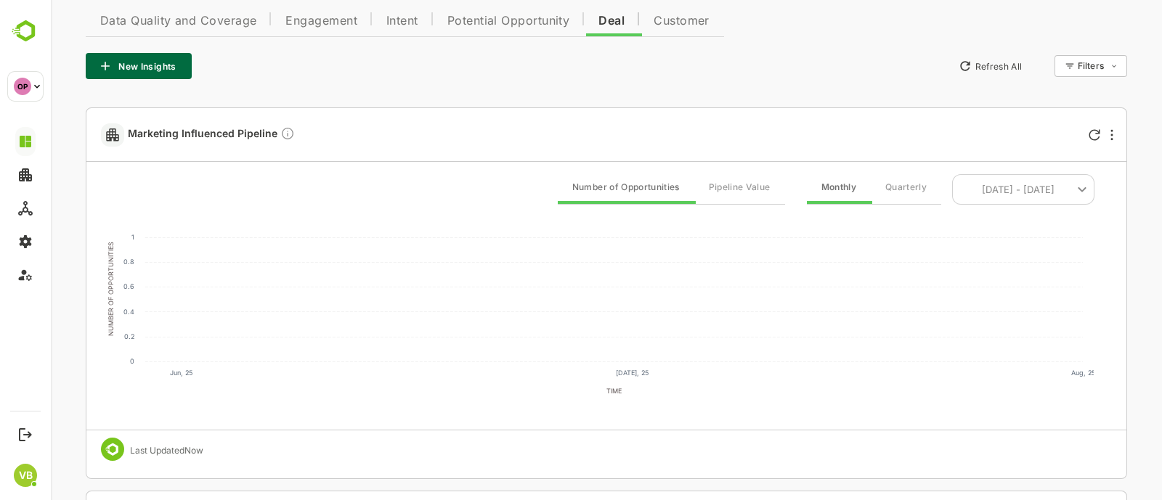
scroll to position [208, 0]
